Goal: Register for event/course

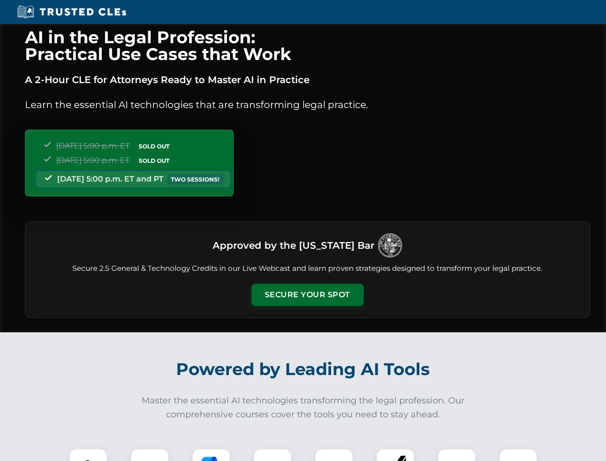
click at [307, 295] on button "Secure Your Spot" at bounding box center [308, 295] width 112 height 22
click at [88, 455] on img at bounding box center [88, 468] width 28 height 28
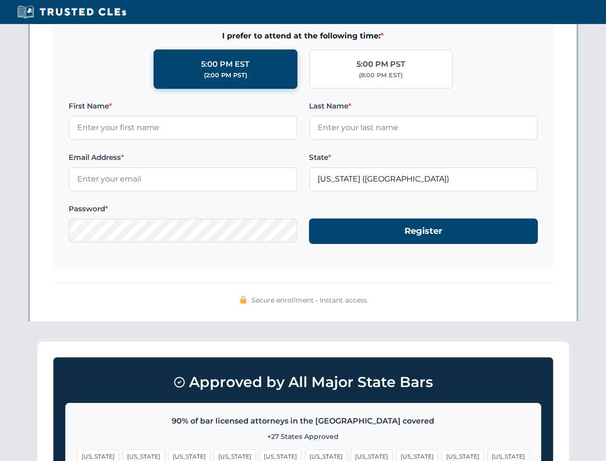
click at [351, 455] on span "[US_STATE]" at bounding box center [372, 456] width 42 height 14
click at [442, 455] on span "[US_STATE]" at bounding box center [463, 456] width 42 height 14
